Goal: Task Accomplishment & Management: Complete application form

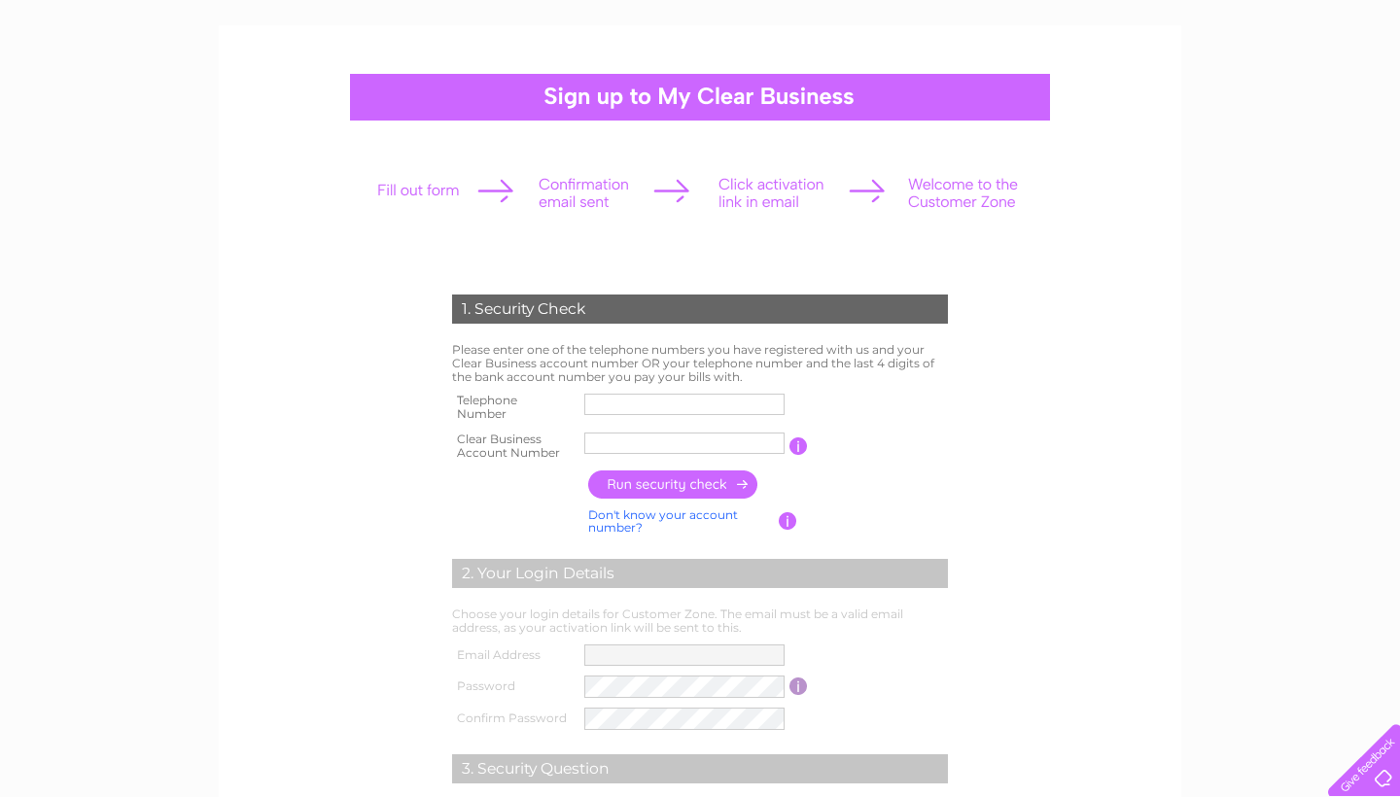
scroll to position [119, 0]
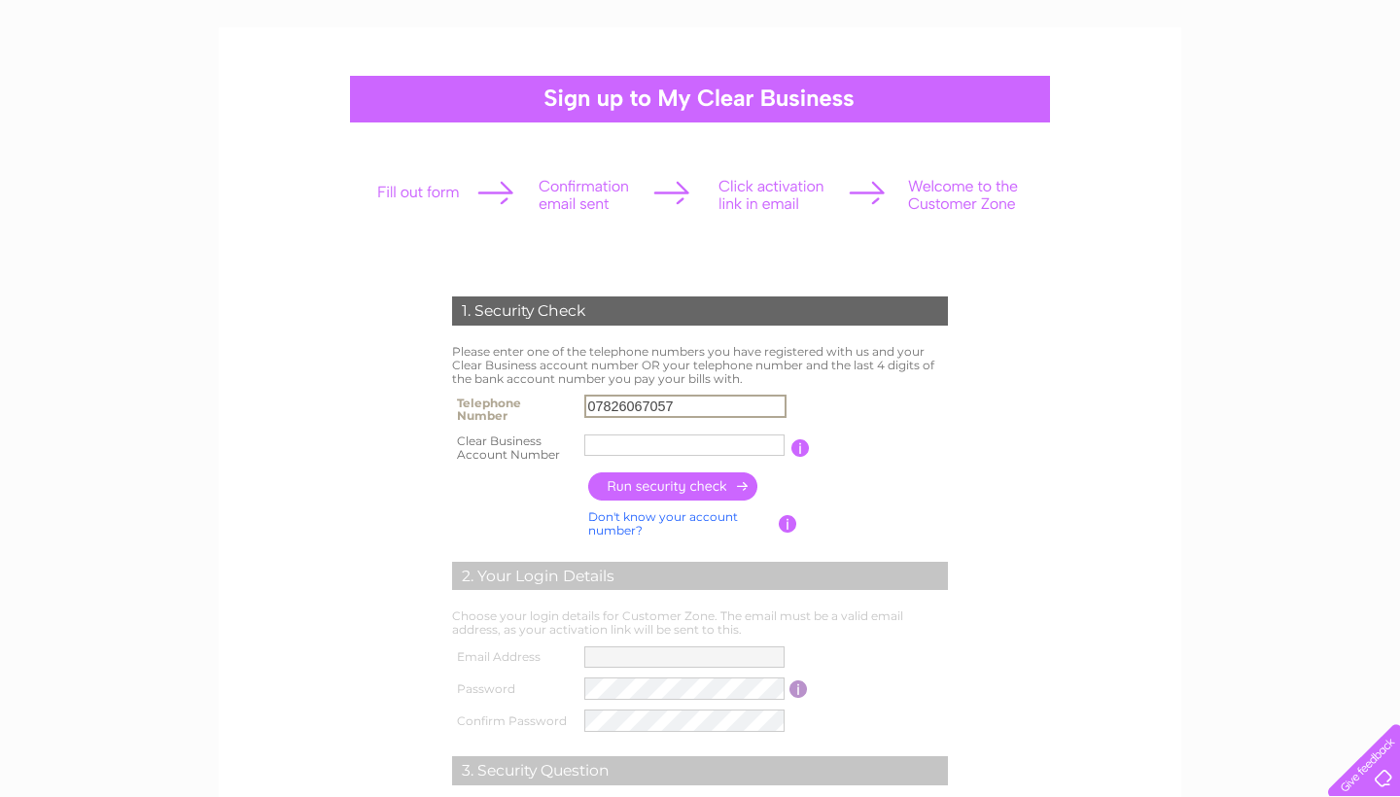
type input "07826067057"
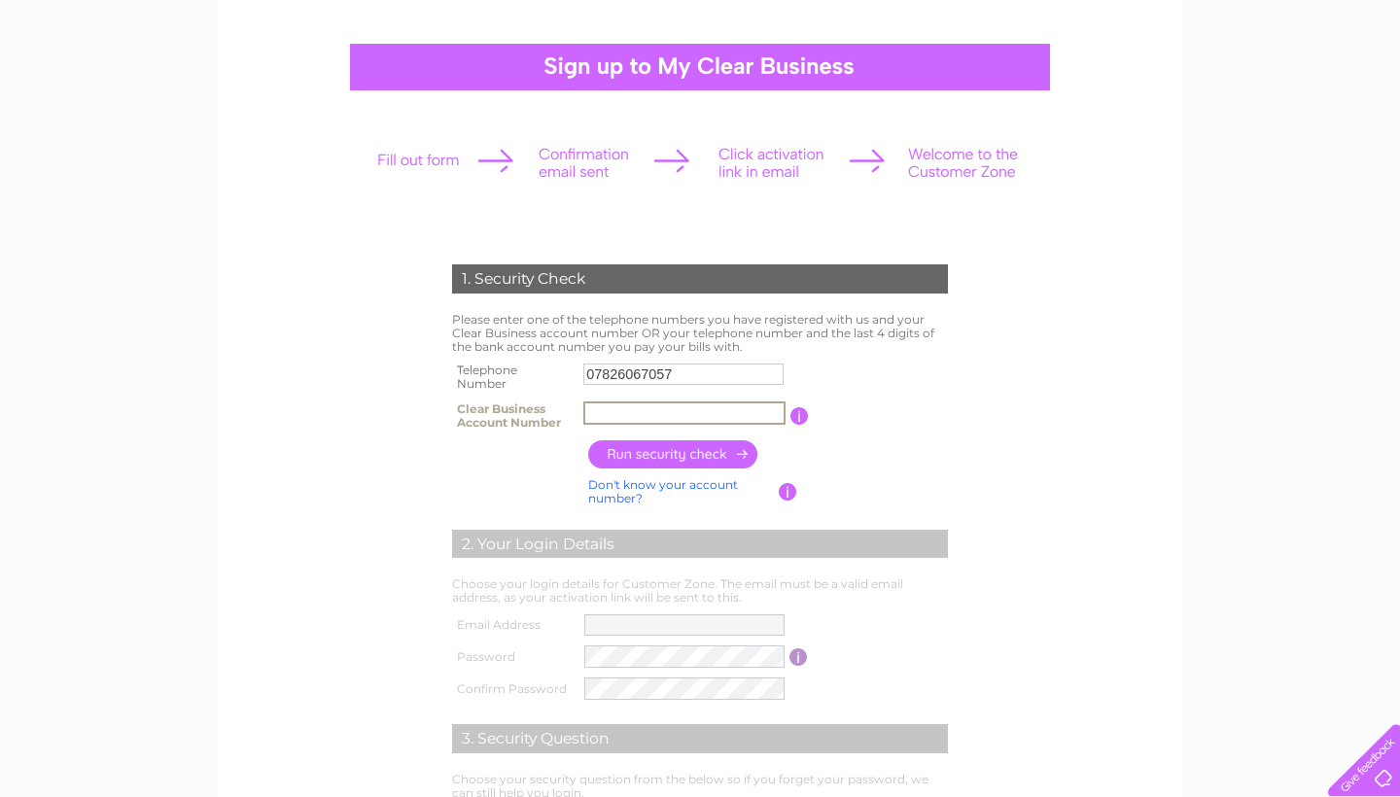
scroll to position [160, 0]
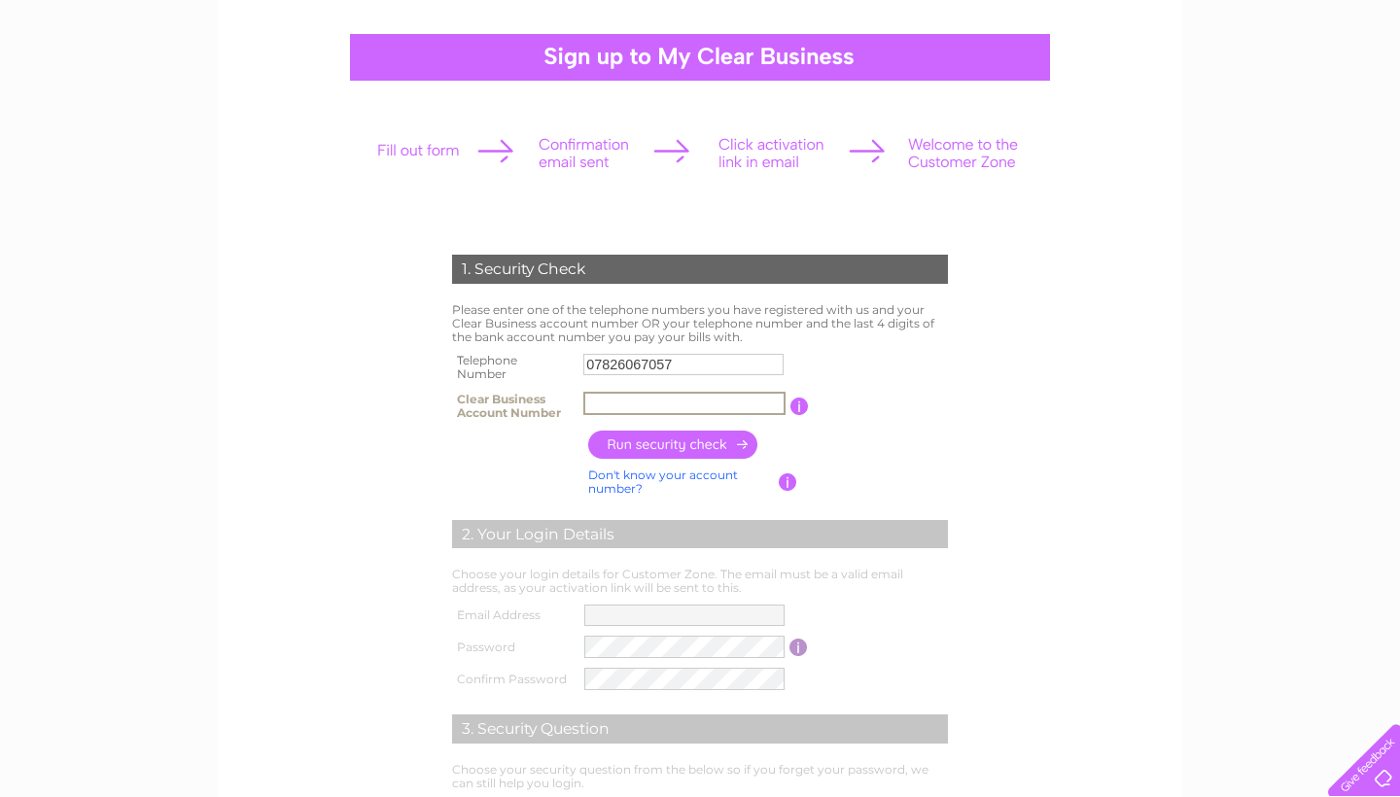
paste input "CB3030355"
click at [681, 448] on input "button" at bounding box center [673, 445] width 171 height 28
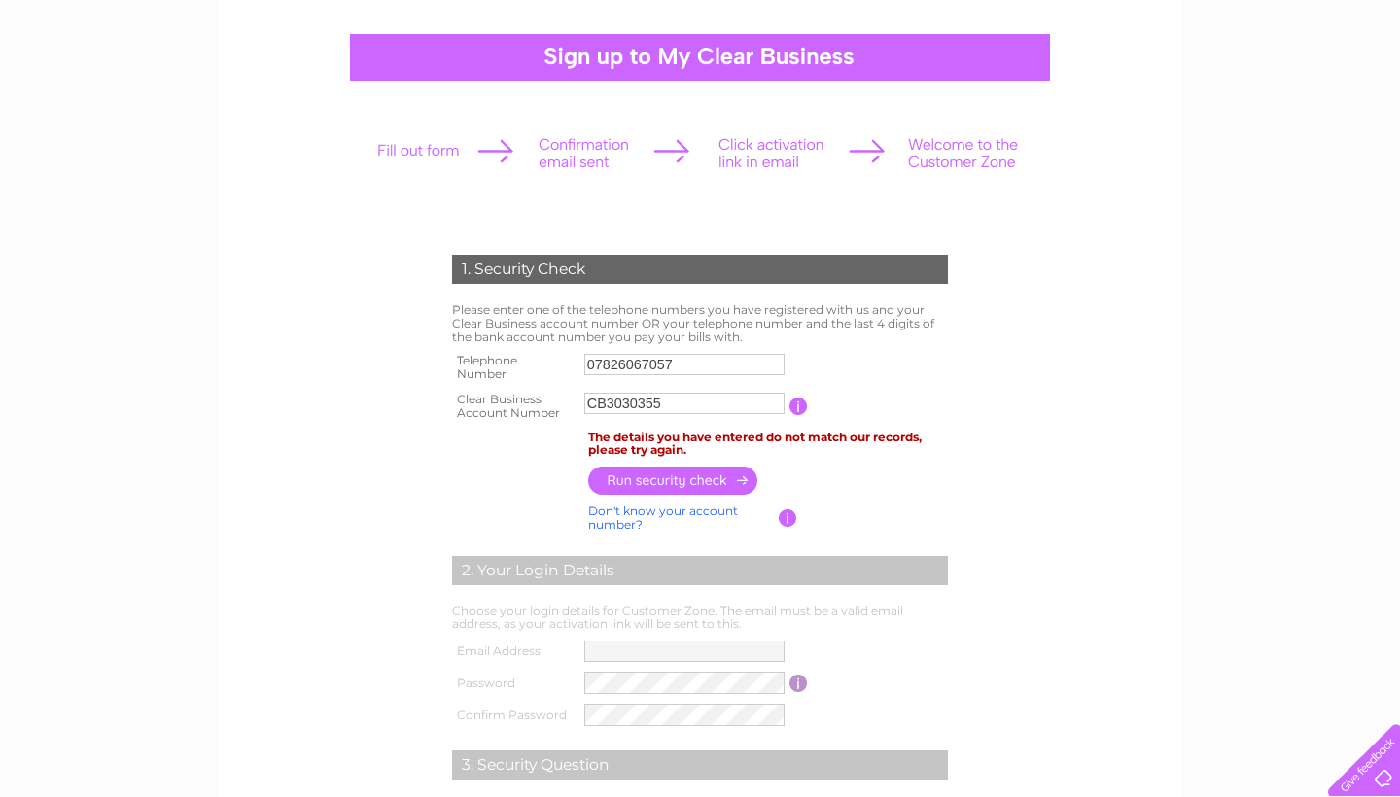
click at [683, 482] on input "button" at bounding box center [673, 481] width 171 height 28
click at [686, 409] on input "CB3030355" at bounding box center [684, 403] width 200 height 21
click at [671, 483] on input "button" at bounding box center [673, 482] width 171 height 28
click at [671, 483] on input "button" at bounding box center [673, 481] width 171 height 28
click at [650, 511] on link "Don't know your account number?" at bounding box center [663, 518] width 150 height 28
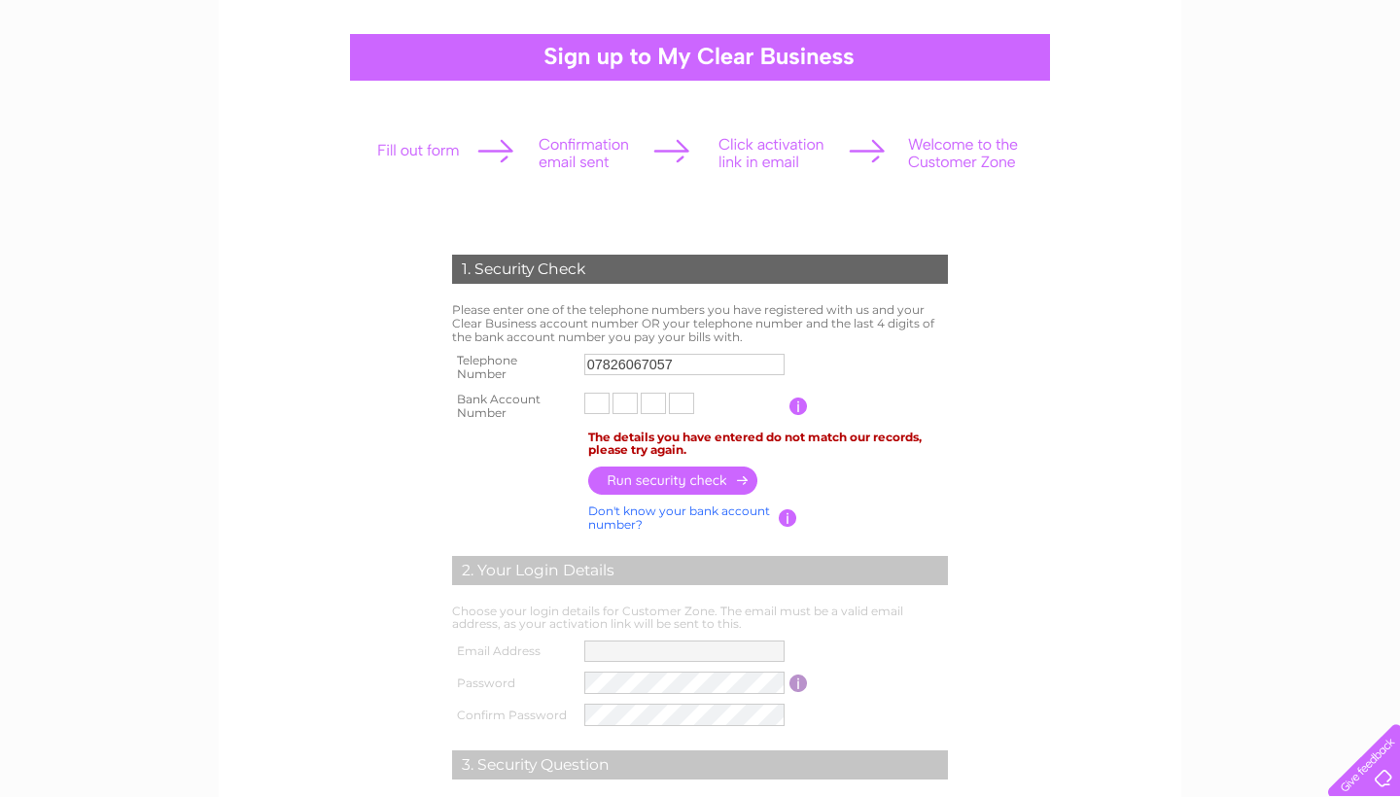
click at [619, 514] on link "Don't know your bank account number?" at bounding box center [679, 518] width 182 height 28
click at [608, 405] on input "text" at bounding box center [684, 403] width 202 height 23
paste input "CB3030355"
type input "CB3030355"
click at [808, 409] on tr "Clear Business Account Number CB3030355 You will find your account number on th…" at bounding box center [699, 406] width 505 height 39
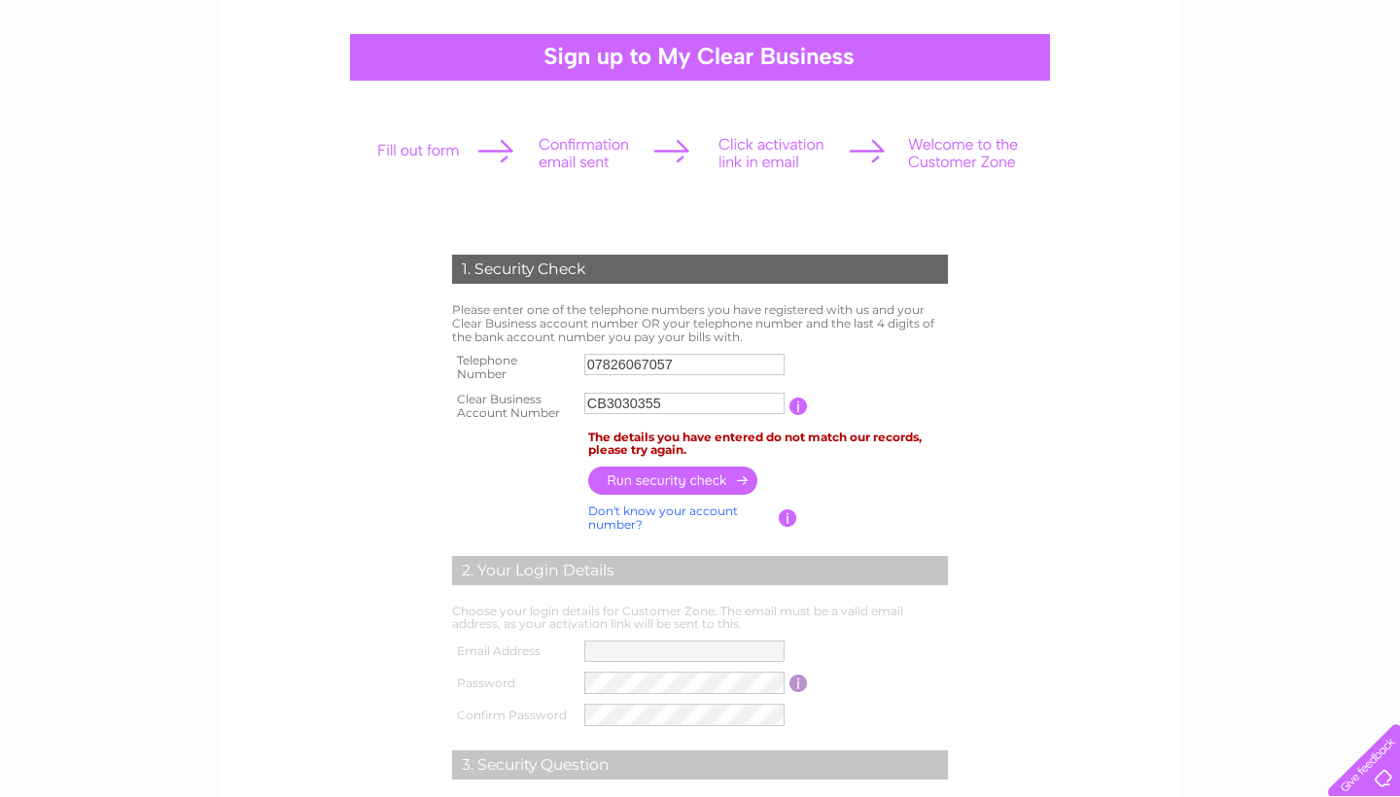
click at [805, 409] on input "button" at bounding box center [798, 406] width 18 height 17
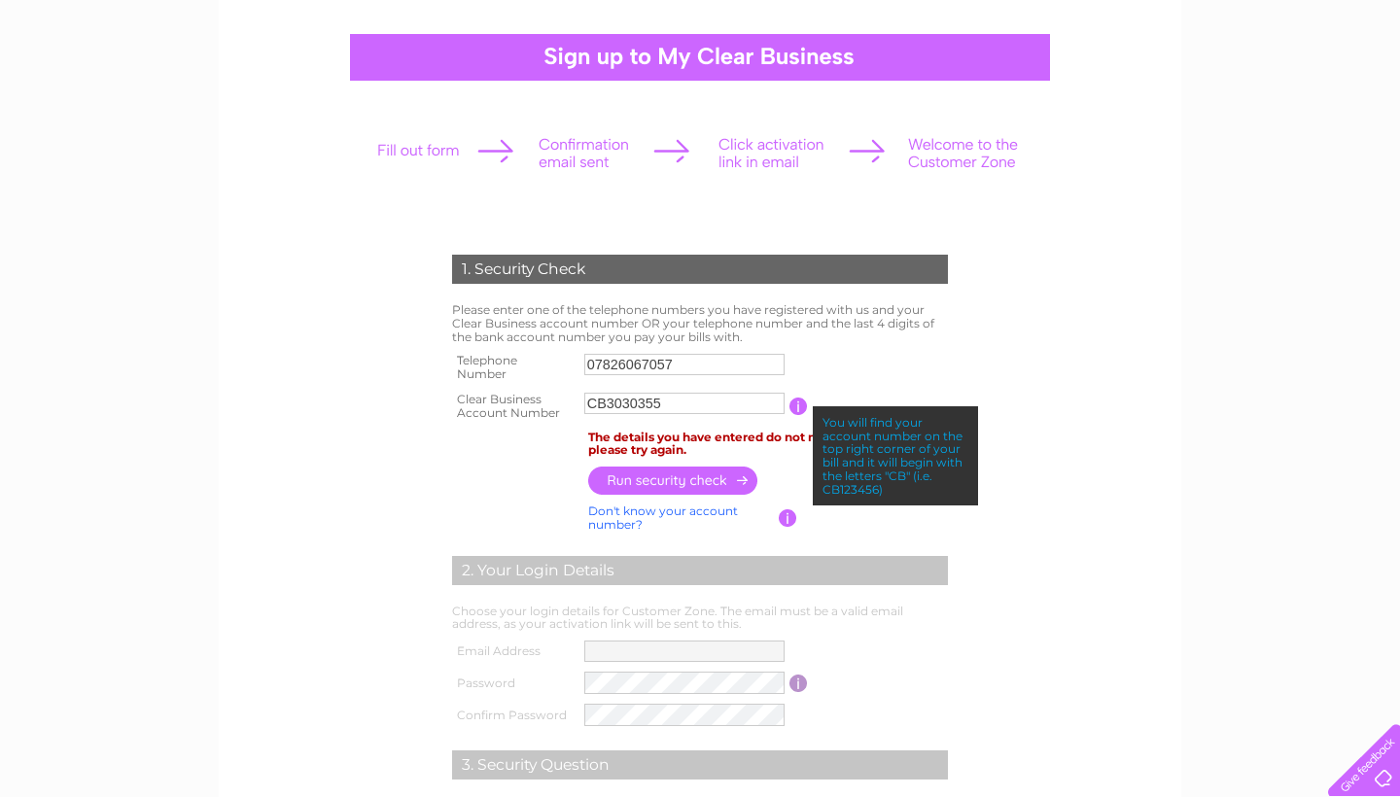
click at [825, 380] on table "Telephone Number 07826067057 Clear Business Account Number CB3030355 You will f…" at bounding box center [699, 386] width 505 height 77
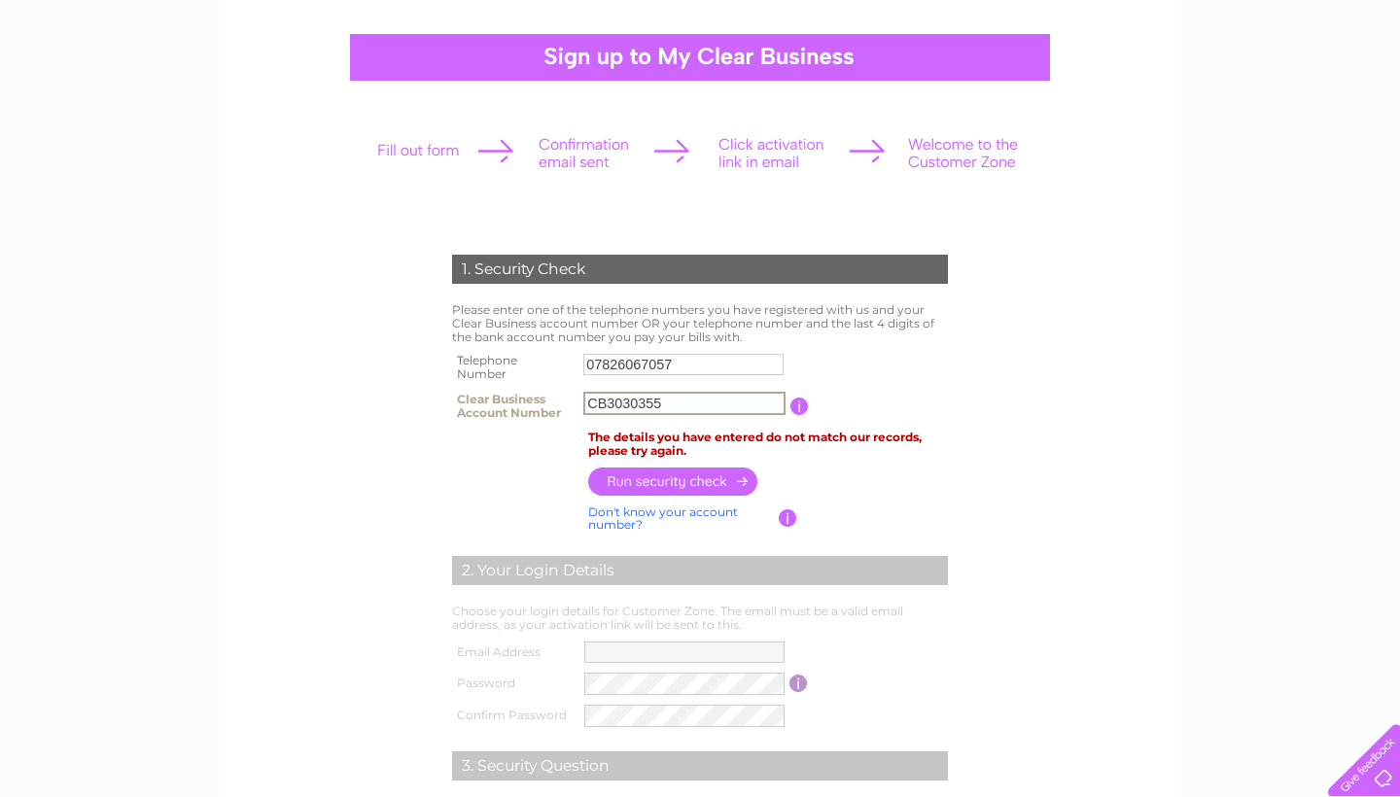
click at [690, 408] on input "CB3030355" at bounding box center [684, 403] width 202 height 23
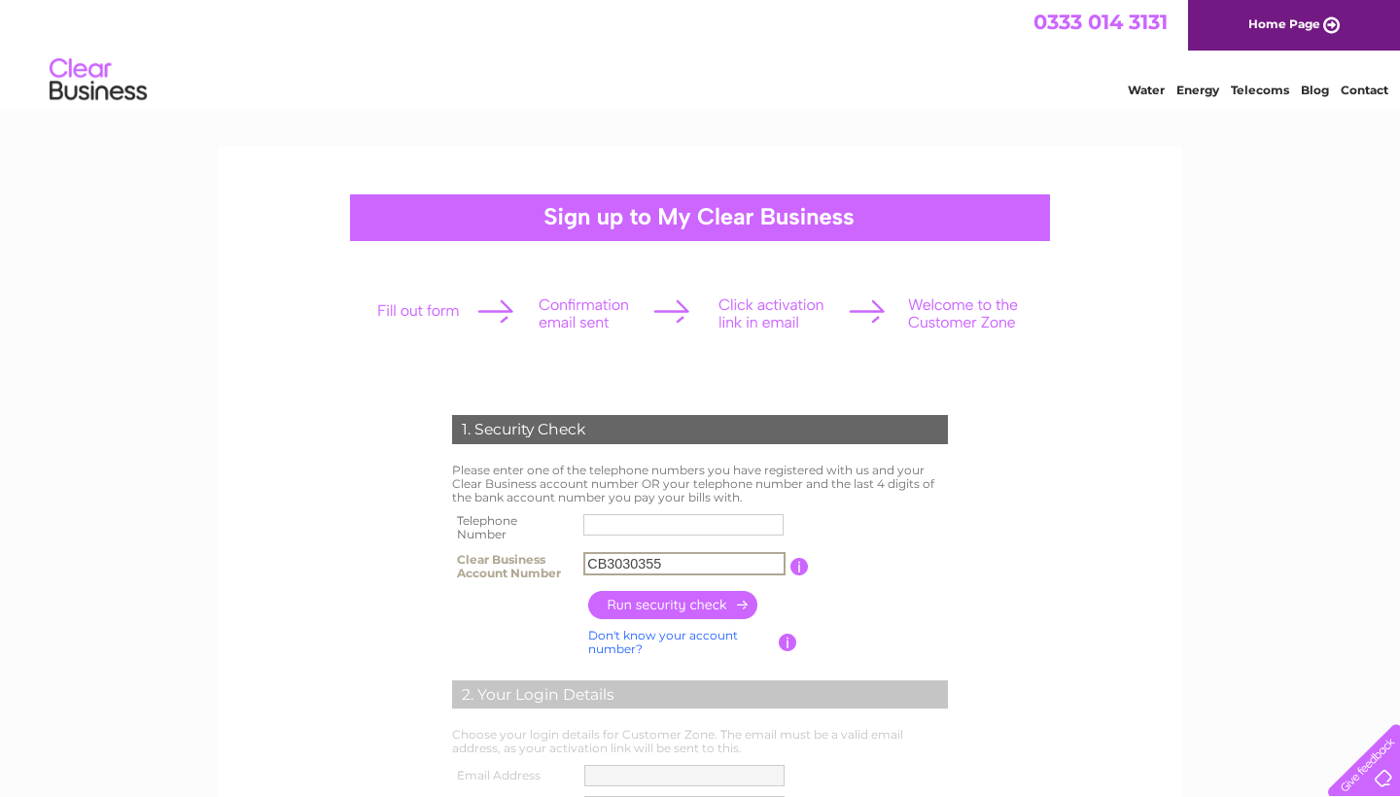
type input "CB3030355"
click at [802, 566] on input "button" at bounding box center [798, 566] width 18 height 17
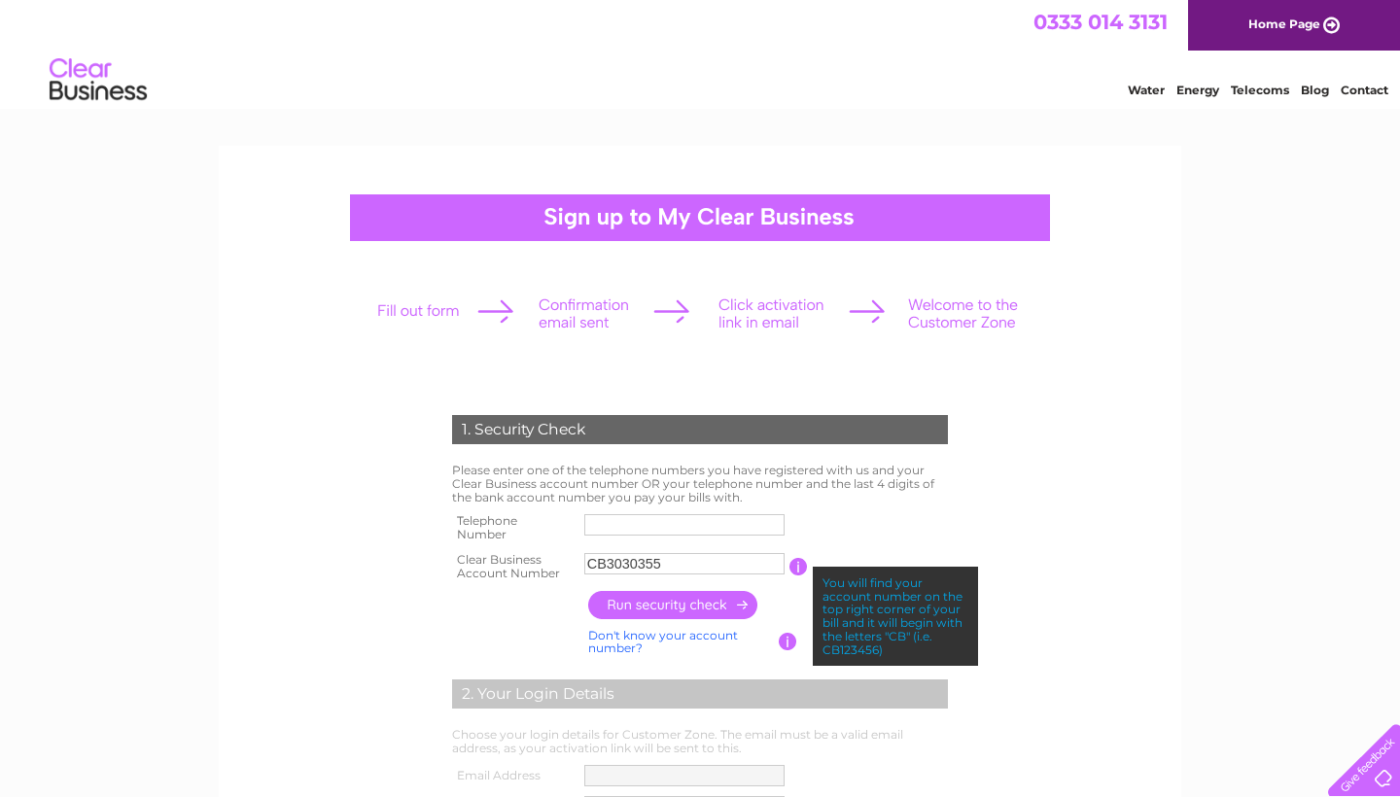
click at [785, 640] on input "button" at bounding box center [788, 641] width 18 height 17
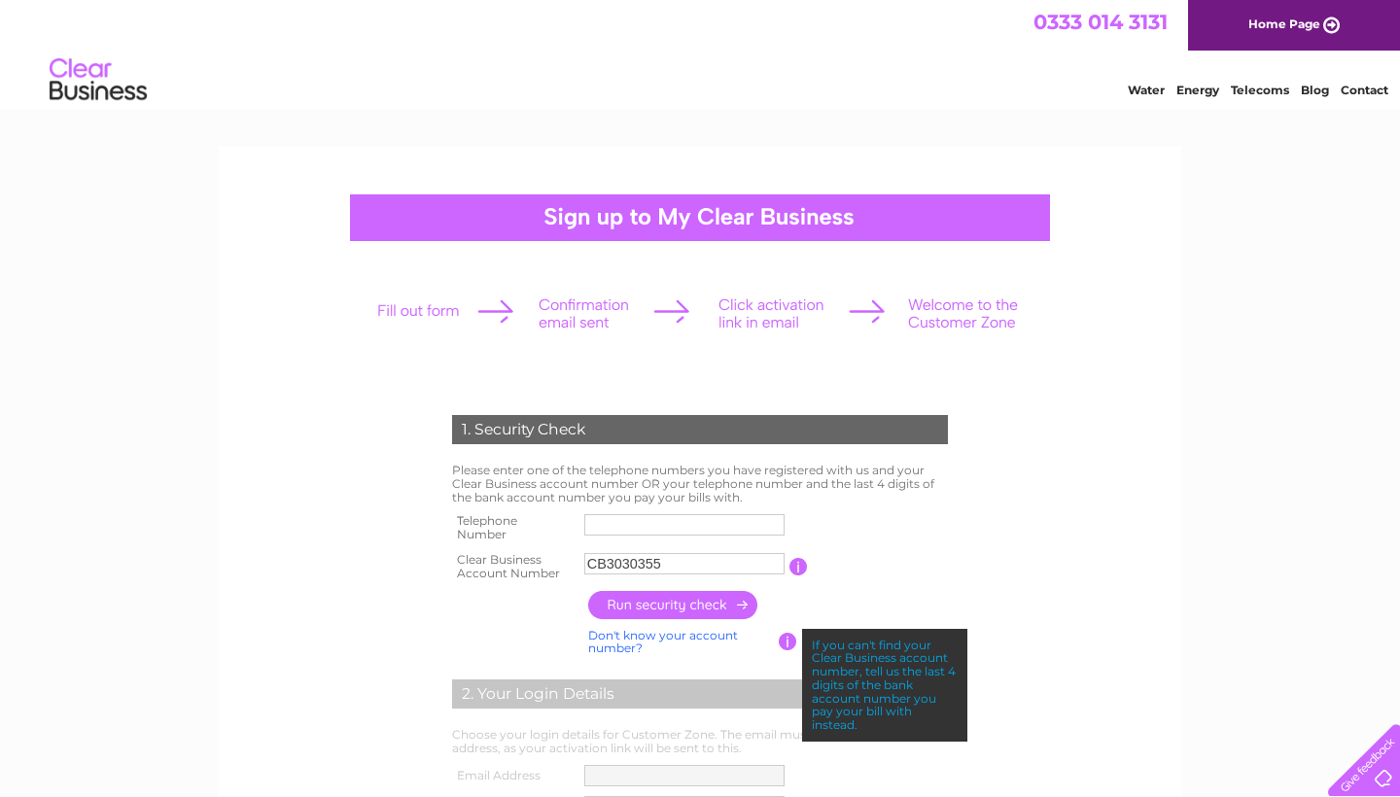
click at [785, 640] on input "button" at bounding box center [788, 641] width 18 height 17
click at [721, 644] on link "Don't know your account number?" at bounding box center [663, 642] width 150 height 28
